Goal: Task Accomplishment & Management: Complete application form

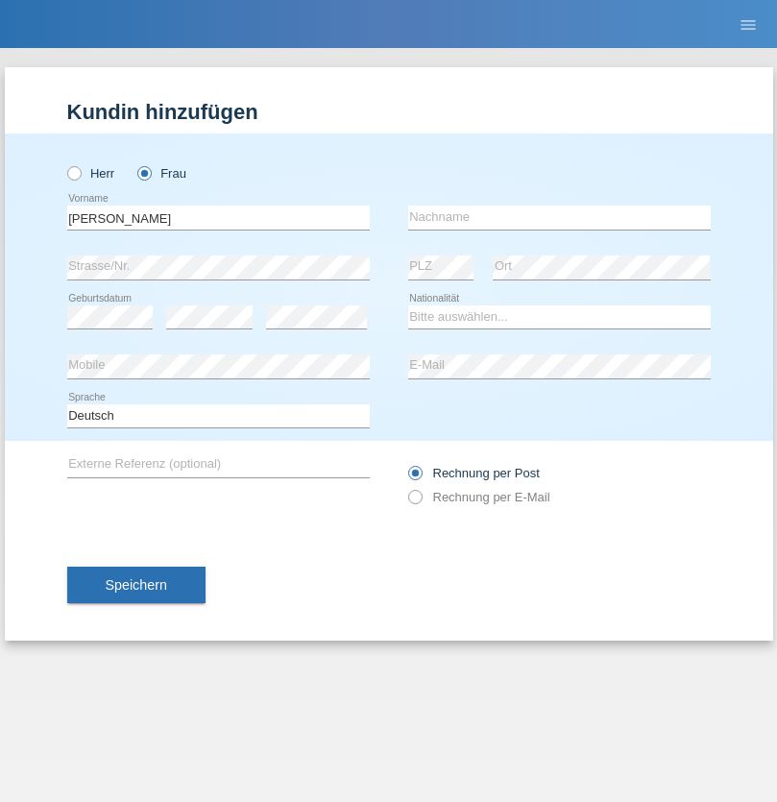
type input "[PERSON_NAME]"
click at [559, 217] on input "text" at bounding box center [559, 218] width 303 height 24
type input "[PERSON_NAME] [PERSON_NAME]"
select select "PT"
select select "C"
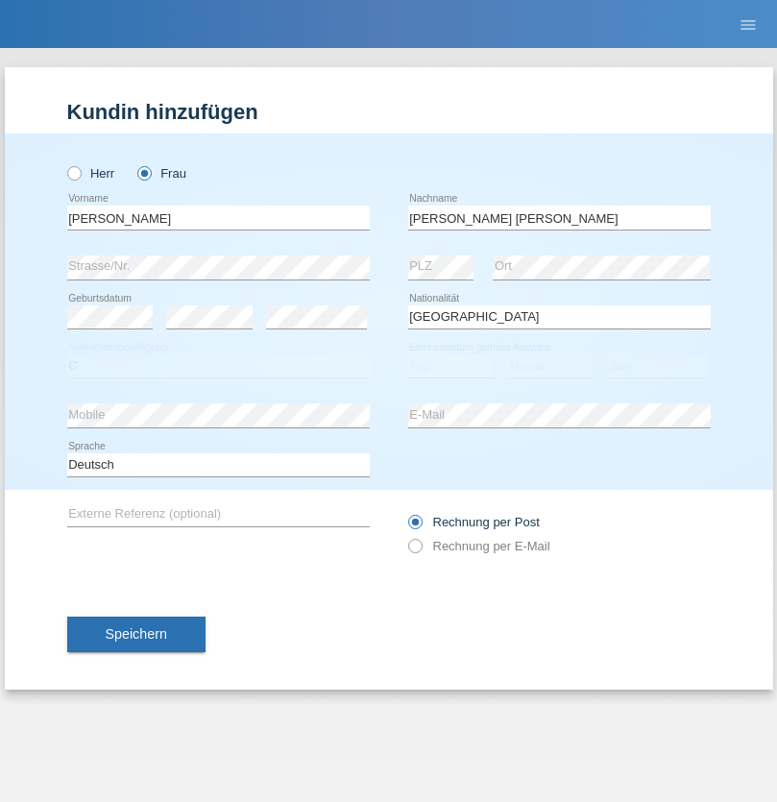
select select "03"
select select "11"
select select "1996"
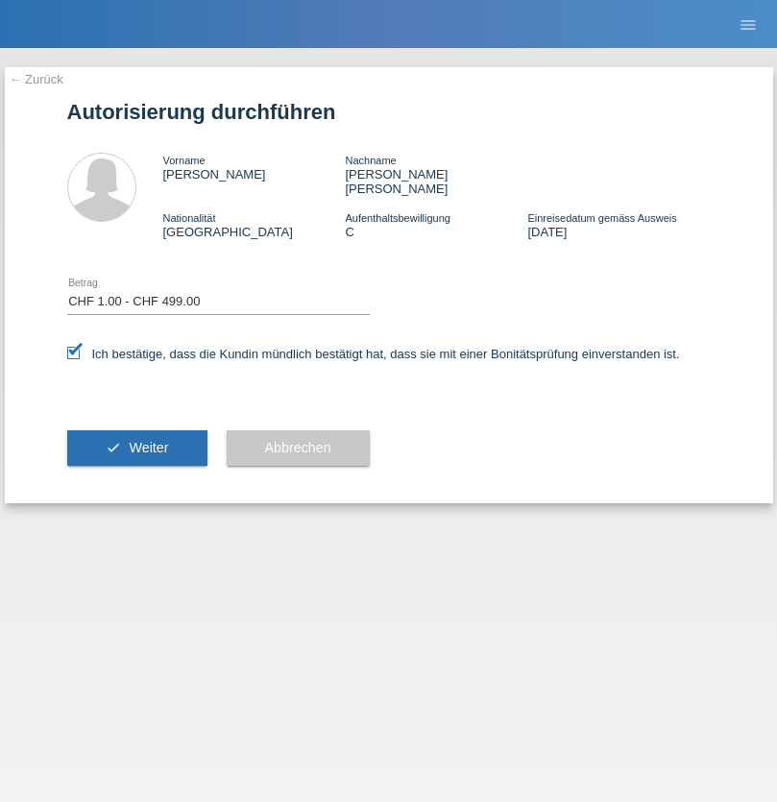
select select "1"
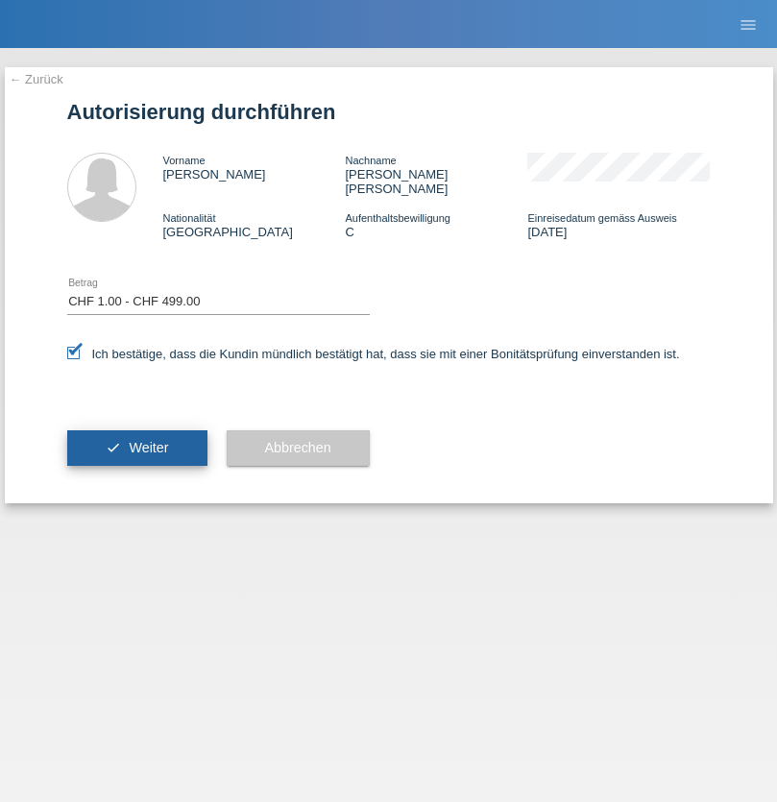
click at [136, 440] on span "Weiter" at bounding box center [148, 447] width 39 height 15
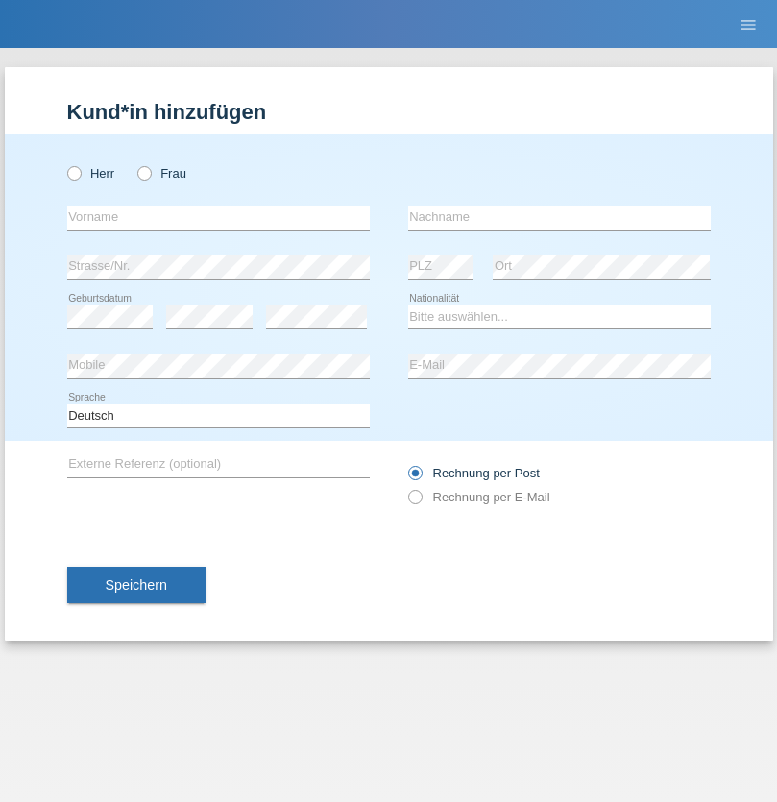
radio input "true"
click at [218, 217] on input "text" at bounding box center [218, 218] width 303 height 24
type input "[PERSON_NAME]"
click at [559, 217] on input "text" at bounding box center [559, 218] width 303 height 24
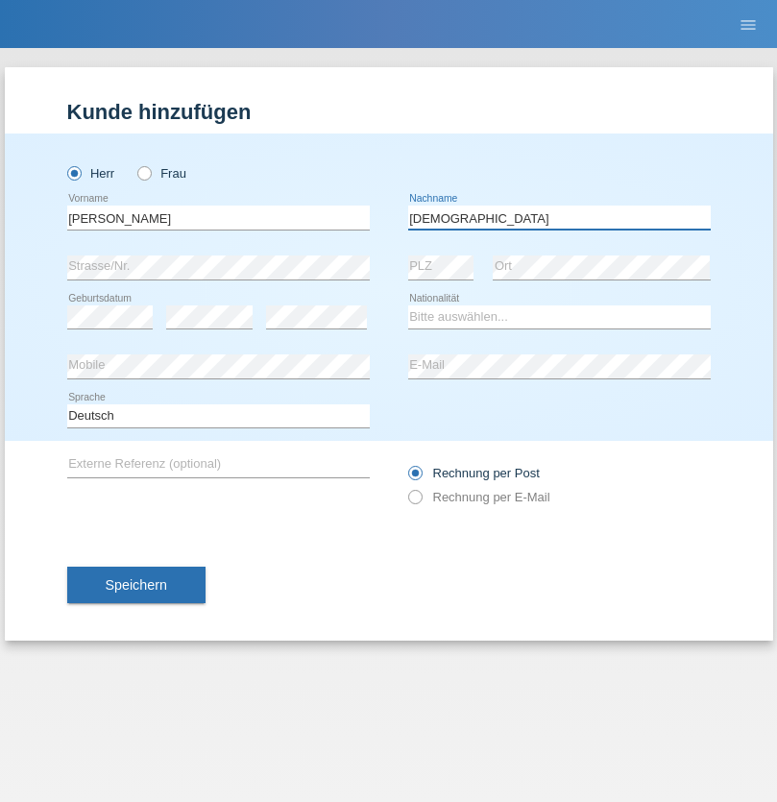
type input "[DEMOGRAPHIC_DATA]"
select select "ES"
select select "C"
select select "15"
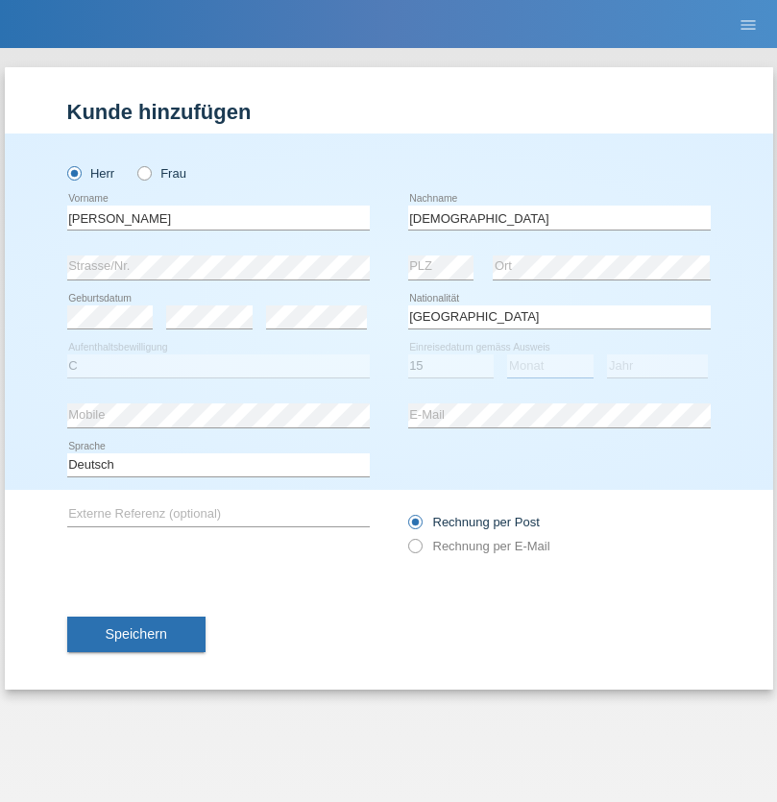
select select "02"
select select "1985"
